Goal: Information Seeking & Learning: Learn about a topic

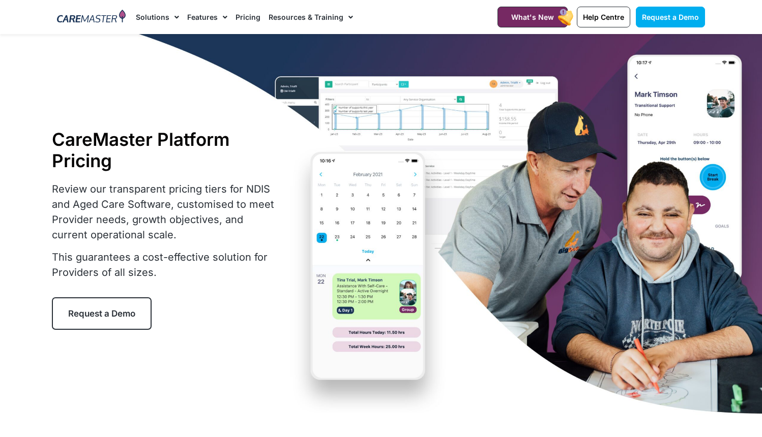
click at [245, 15] on link "Pricing" at bounding box center [248, 17] width 25 height 34
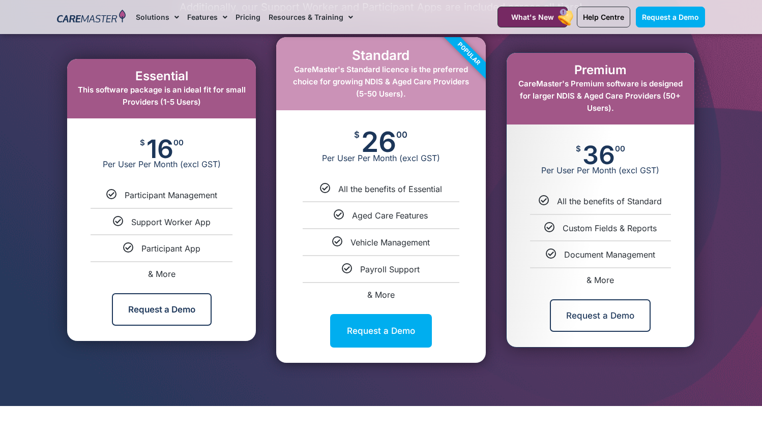
scroll to position [550, 0]
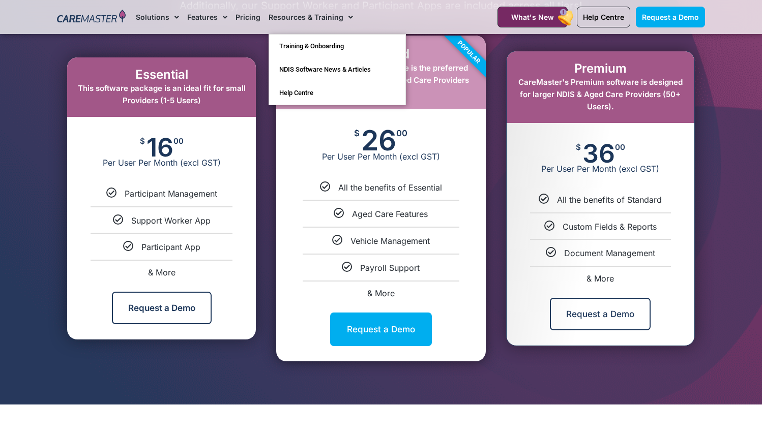
click at [337, 20] on link "Resources & Training" at bounding box center [311, 17] width 84 height 34
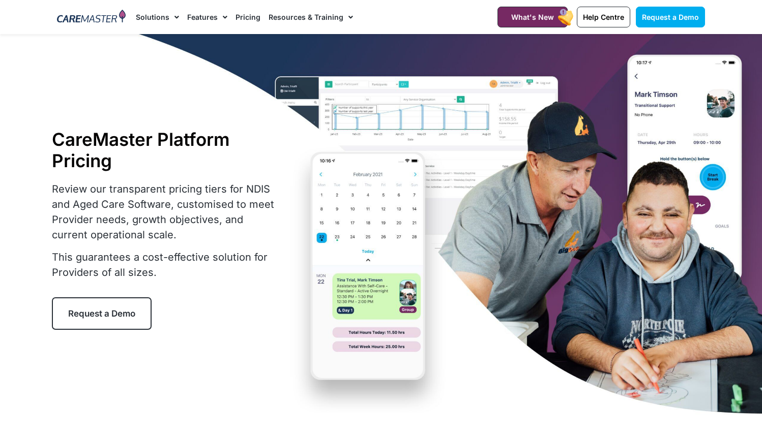
click at [337, 20] on link "Resources & Training" at bounding box center [311, 17] width 84 height 34
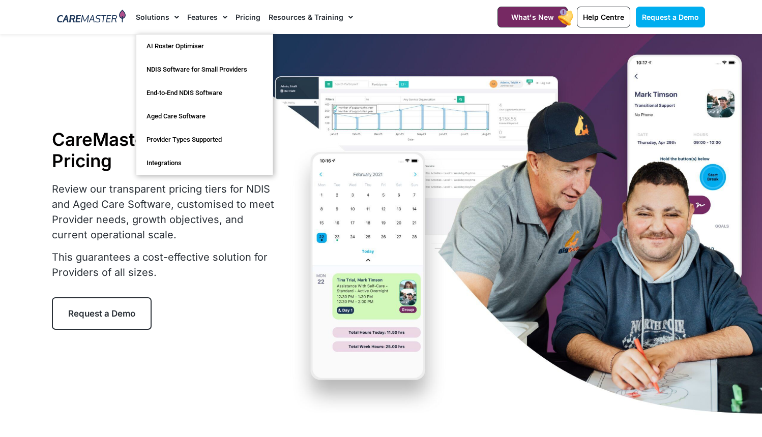
click at [154, 19] on link "Solutions" at bounding box center [157, 17] width 43 height 34
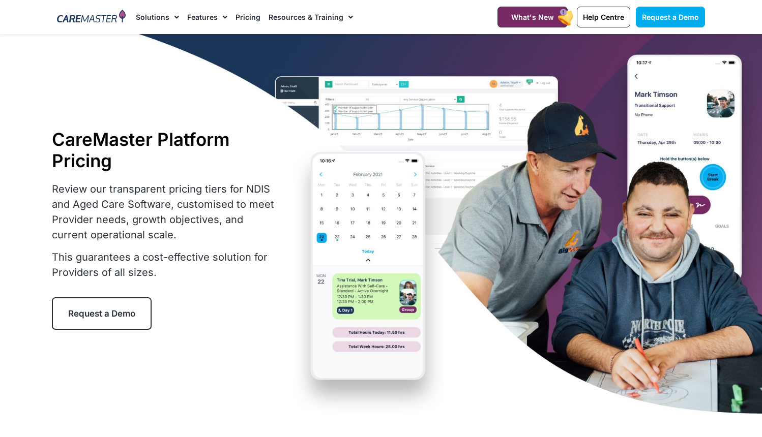
click at [154, 19] on link "Solutions" at bounding box center [157, 17] width 43 height 34
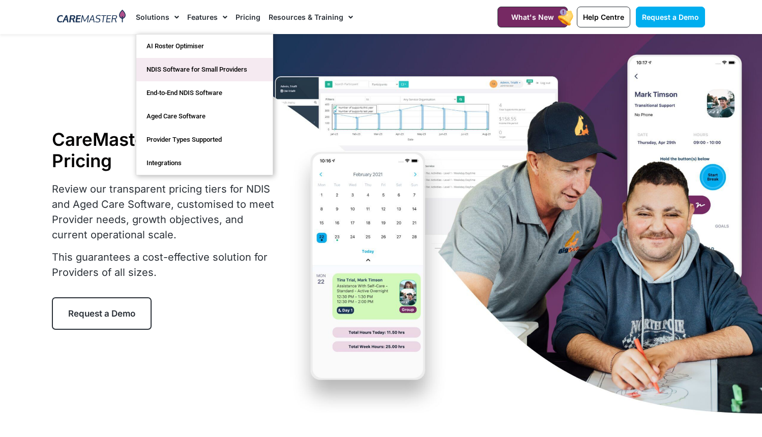
click at [176, 64] on link "NDIS Software for Small Providers" at bounding box center [204, 69] width 136 height 23
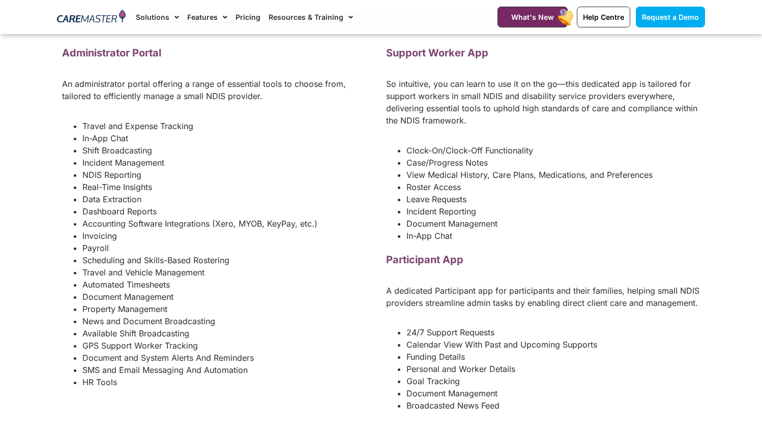
scroll to position [1385, 0]
